Goal: Check status: Check status

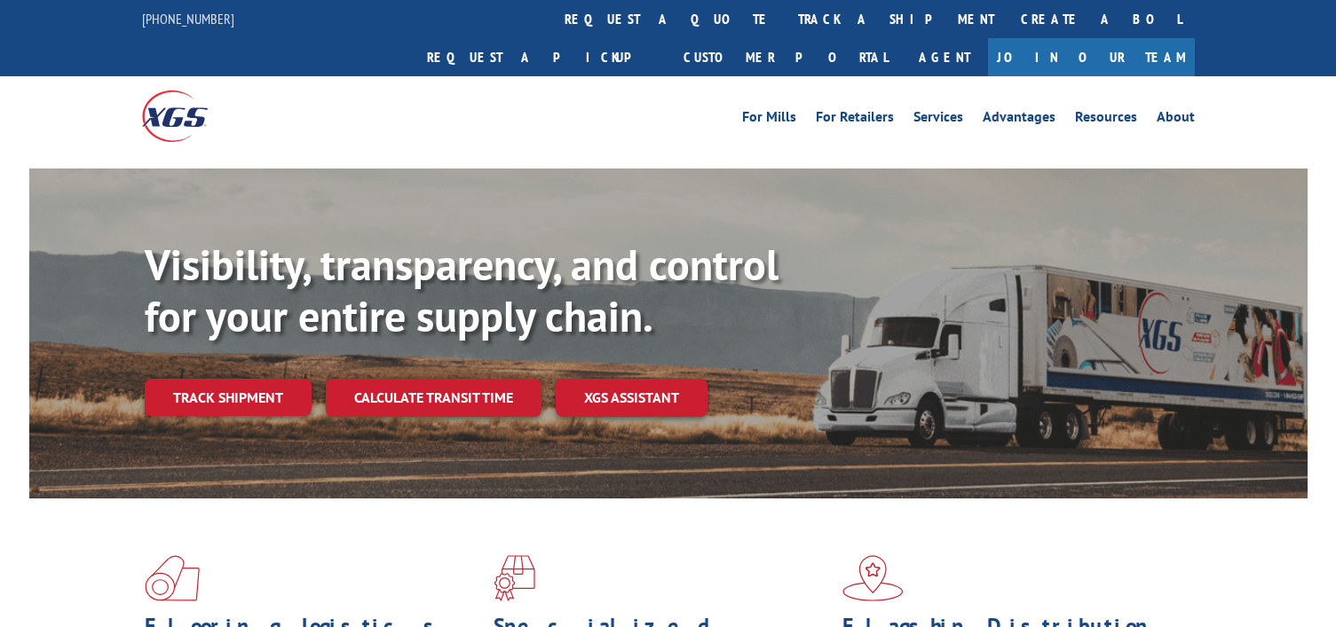
click at [784, 12] on link "track a shipment" at bounding box center [895, 19] width 223 height 38
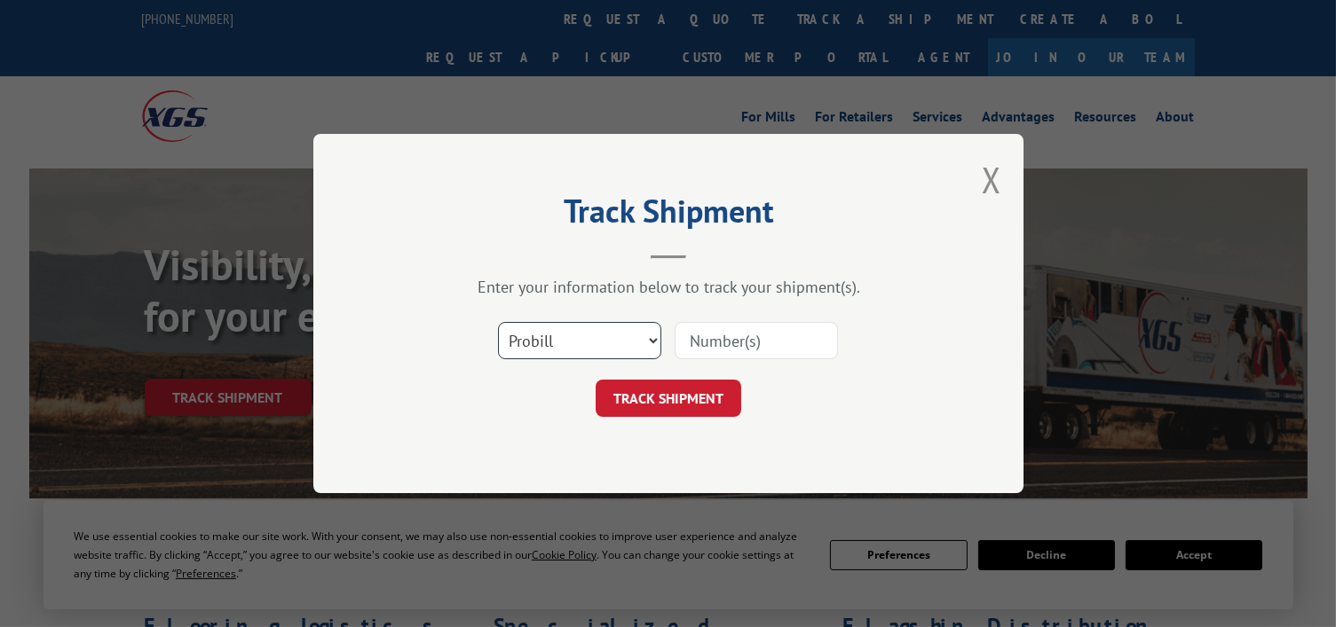
click at [572, 343] on select "Select category... Probill BOL PO" at bounding box center [579, 340] width 163 height 37
select select "bol"
click at [498, 322] on select "Select category... Probill BOL PO" at bounding box center [579, 340] width 163 height 37
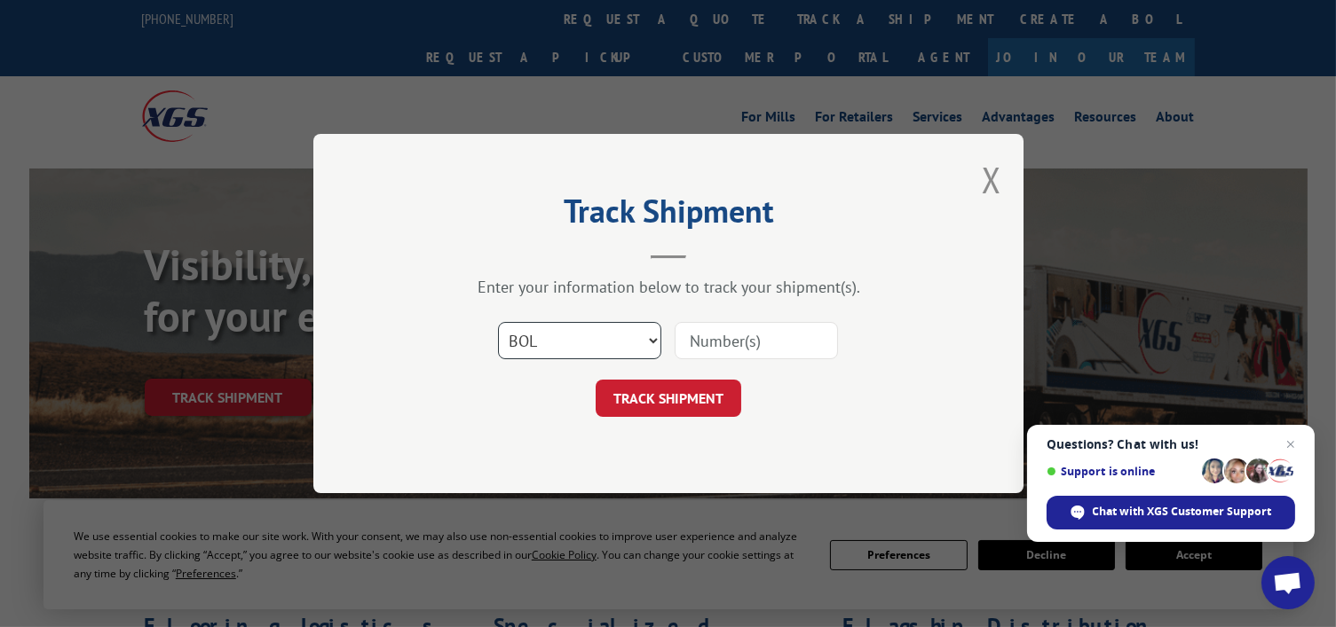
click at [562, 335] on select "Select category... Probill BOL PO" at bounding box center [579, 340] width 163 height 37
click at [743, 352] on input at bounding box center [755, 340] width 163 height 37
paste input "0913828"
type input "0913828"
click at [720, 390] on button "TRACK SHIPMENT" at bounding box center [668, 398] width 146 height 37
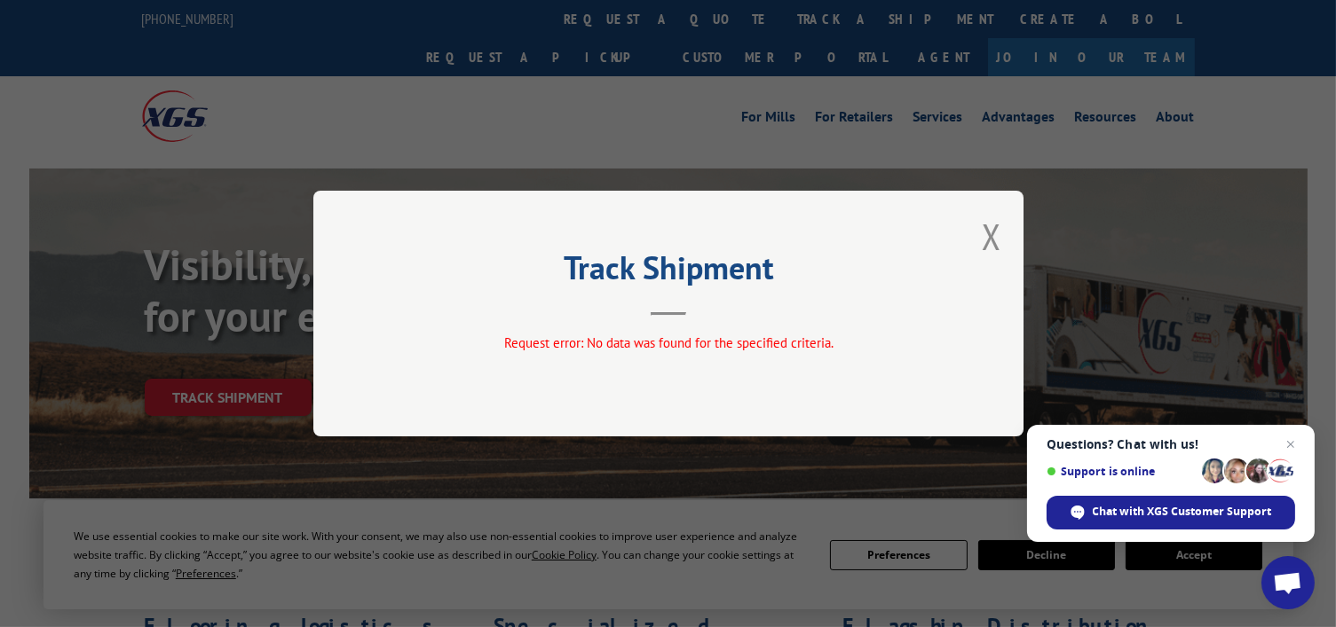
drag, startPoint x: 985, startPoint y: 246, endPoint x: 979, endPoint y: 239, distance: 9.4
click at [985, 246] on button "Close modal" at bounding box center [991, 236] width 20 height 47
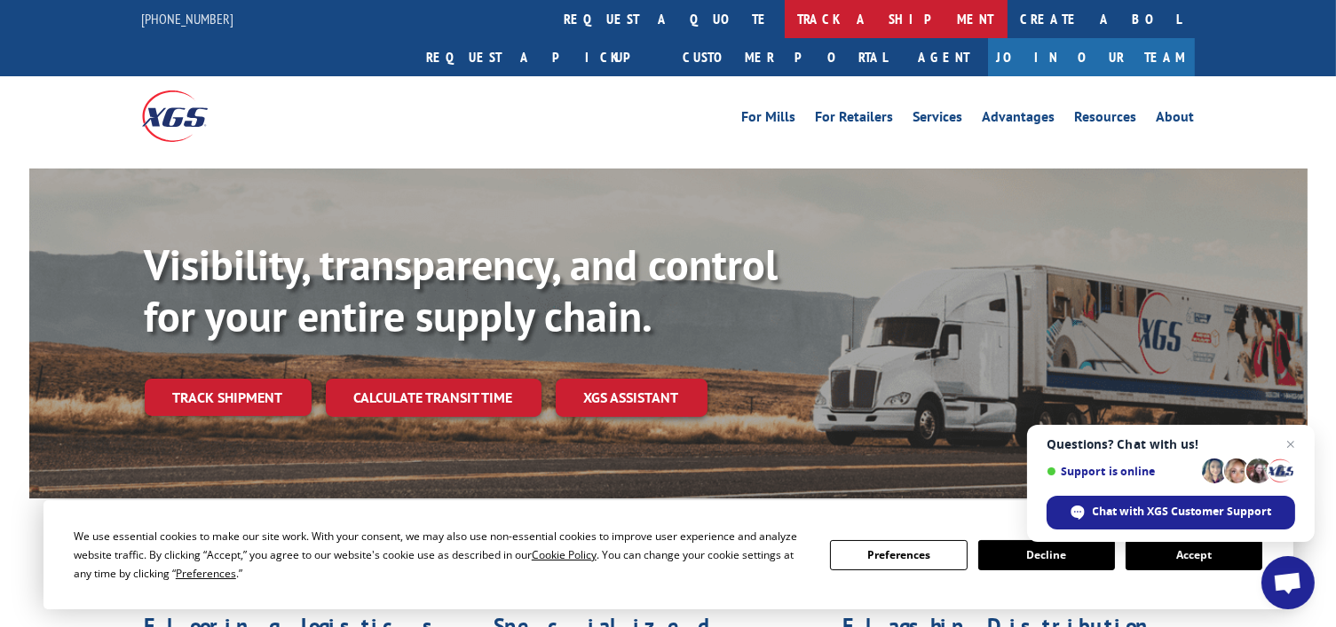
click at [784, 20] on link "track a shipment" at bounding box center [895, 19] width 223 height 38
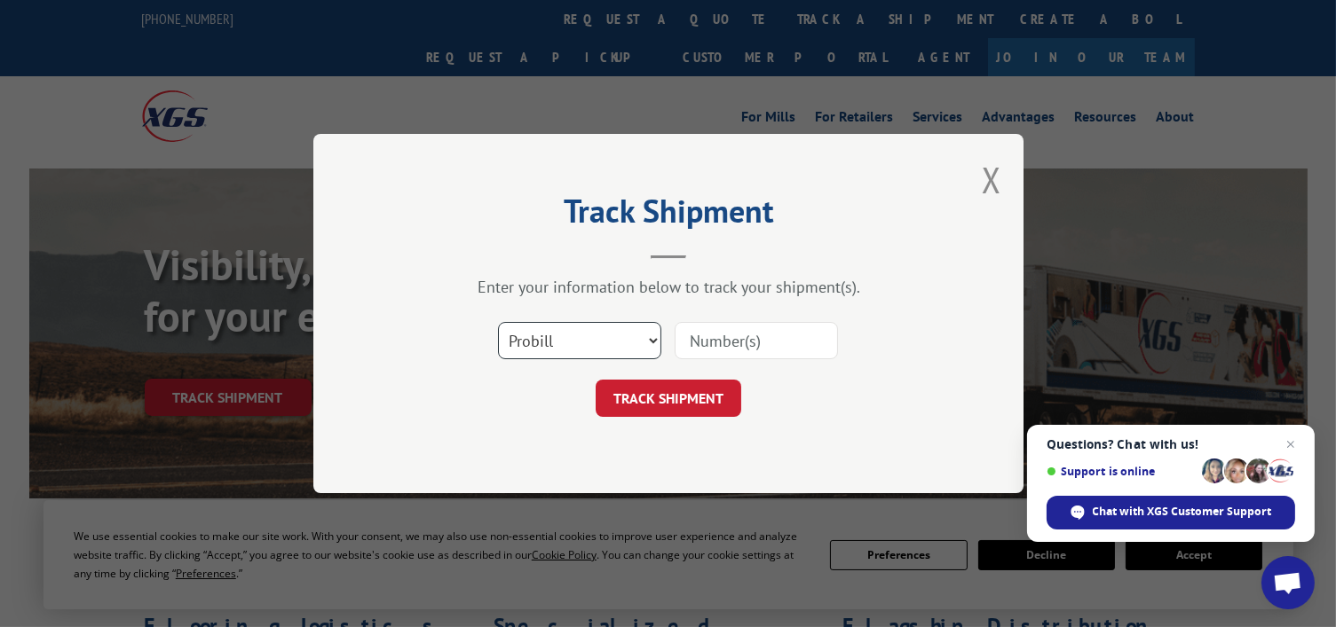
click at [581, 347] on select "Select category... Probill BOL PO" at bounding box center [579, 340] width 163 height 37
select select "po"
click at [498, 322] on select "Select category... Probill BOL PO" at bounding box center [579, 340] width 163 height 37
paste input "0913828"
type input "0913828"
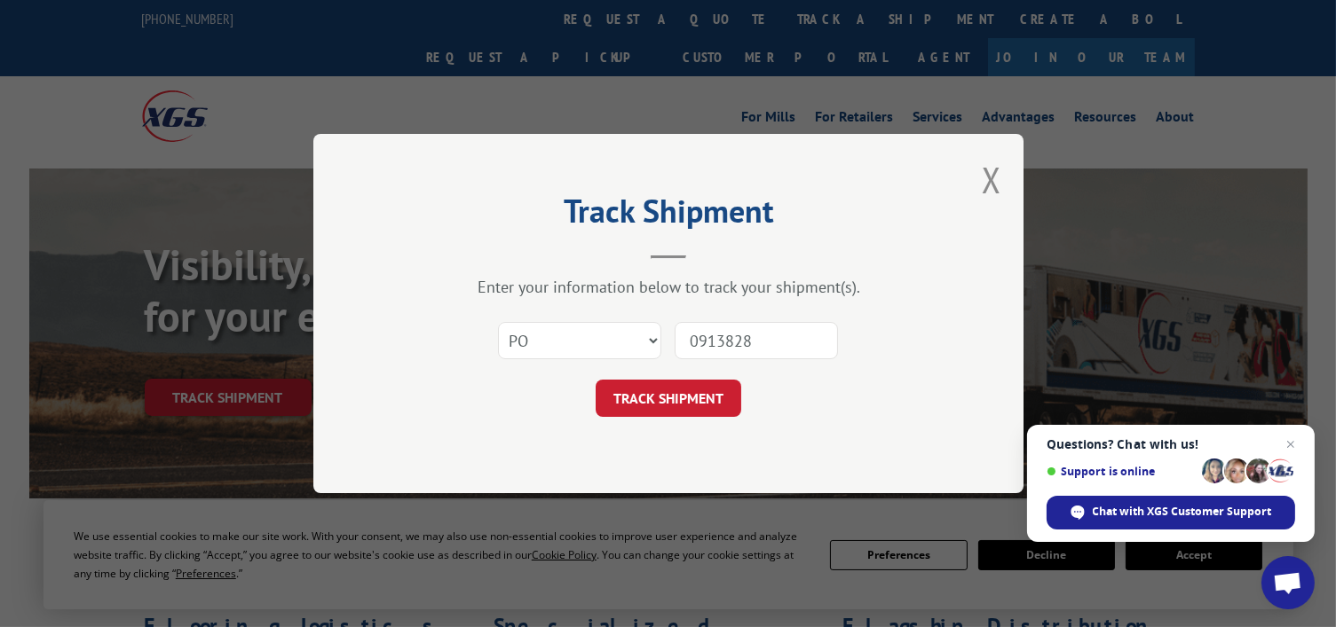
click at [702, 391] on button "TRACK SHIPMENT" at bounding box center [668, 398] width 146 height 37
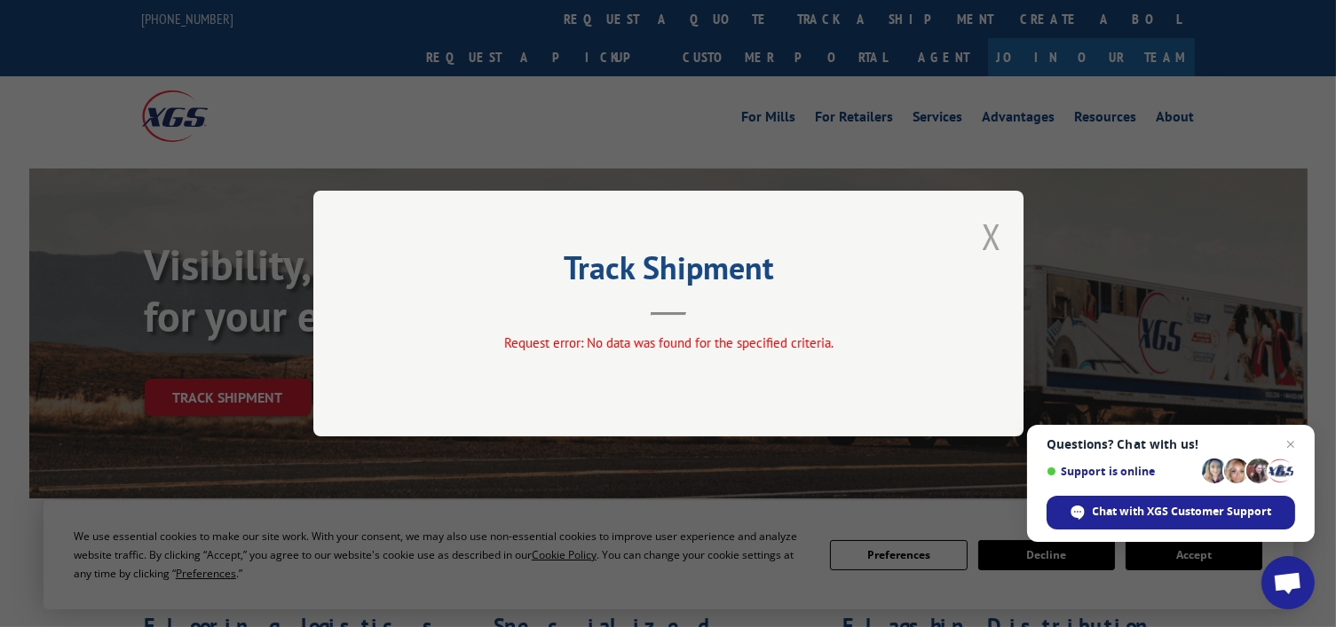
click at [995, 237] on button "Close modal" at bounding box center [991, 236] width 20 height 47
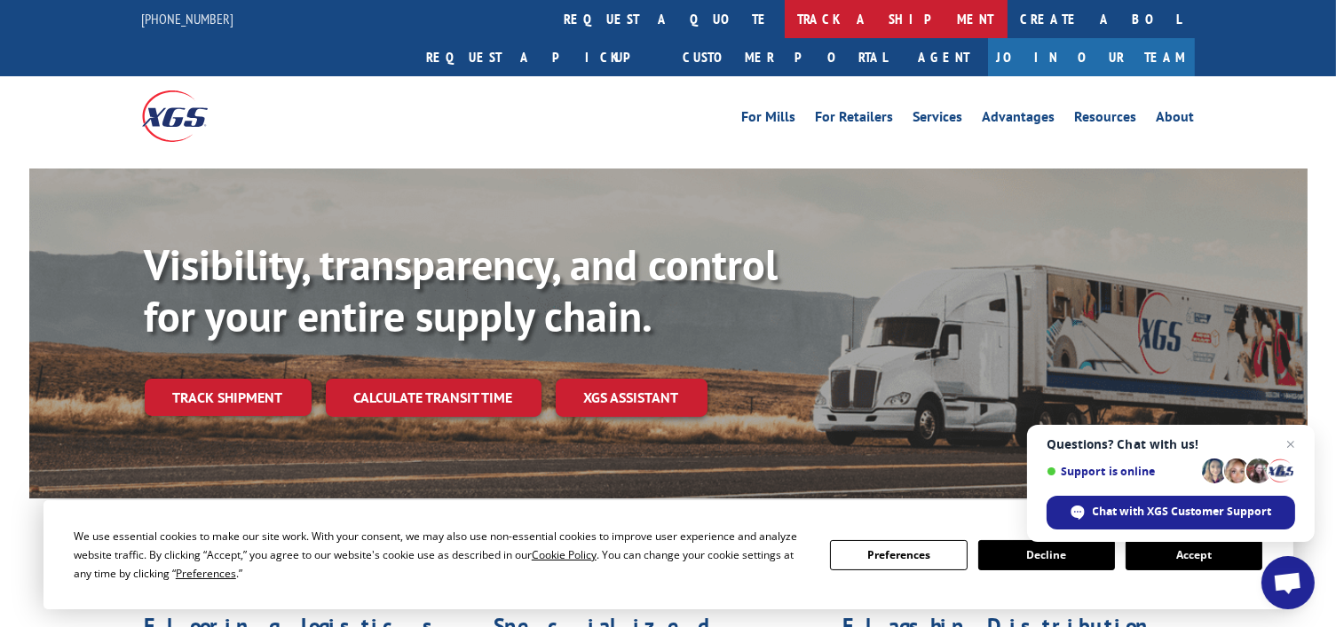
click at [784, 22] on link "track a shipment" at bounding box center [895, 19] width 223 height 38
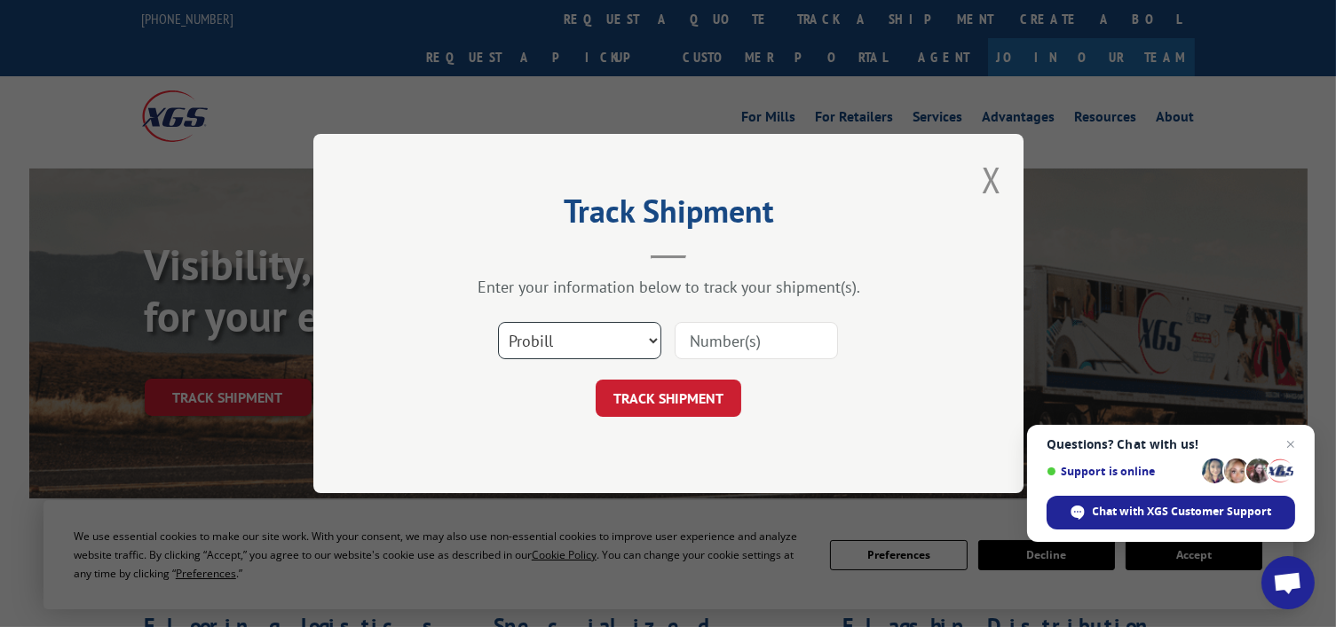
click at [582, 341] on select "Select category... Probill BOL PO" at bounding box center [579, 340] width 163 height 37
select select "bol"
click at [498, 322] on select "Select category... Probill BOL PO" at bounding box center [579, 340] width 163 height 37
drag, startPoint x: 600, startPoint y: 334, endPoint x: 599, endPoint y: 348, distance: 14.2
click at [600, 334] on select "Select category... Probill BOL PO" at bounding box center [579, 340] width 163 height 37
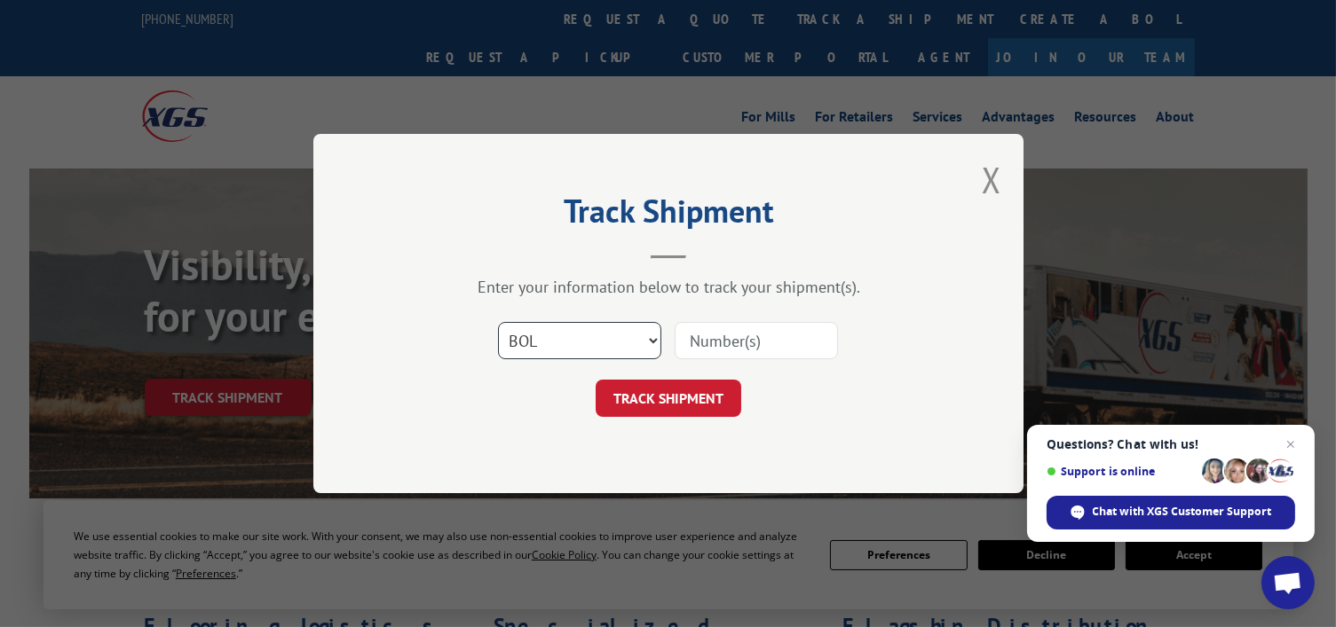
click at [498, 322] on select "Select category... Probill BOL PO" at bounding box center [579, 340] width 163 height 37
paste input "0913828"
type input "0913828"
click at [732, 396] on button "TRACK SHIPMENT" at bounding box center [668, 398] width 146 height 37
